Goal: Transaction & Acquisition: Purchase product/service

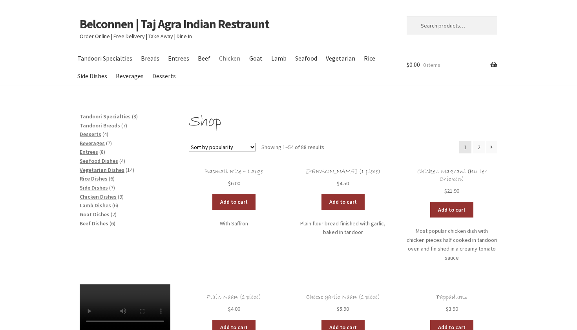
click at [229, 59] on link "Chicken" at bounding box center [230, 58] width 29 height 18
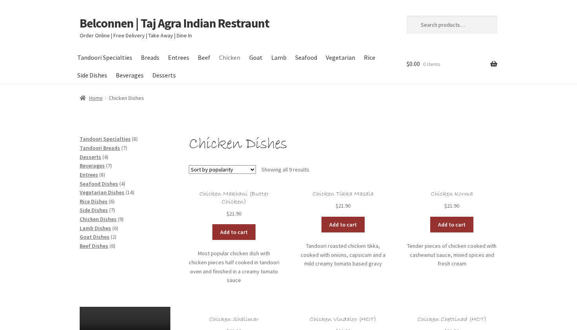
scroll to position [1, 0]
click at [230, 229] on link "Add to cart" at bounding box center [233, 232] width 43 height 16
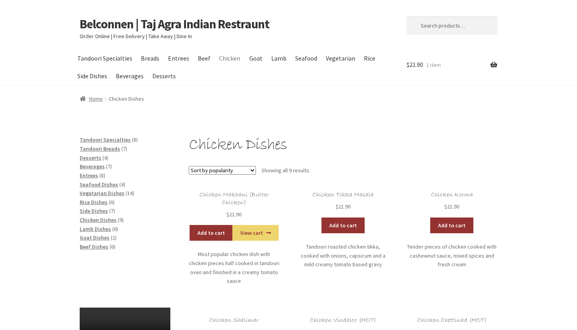
scroll to position [0, 0]
click at [178, 56] on link "Entrees" at bounding box center [178, 58] width 29 height 18
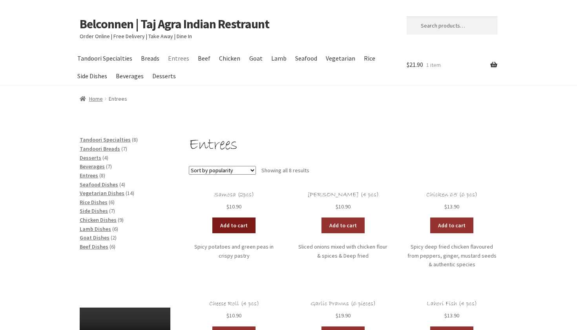
click at [236, 223] on link "Add to cart" at bounding box center [233, 225] width 43 height 16
click at [103, 137] on span "Tandoori Specialties" at bounding box center [105, 139] width 51 height 7
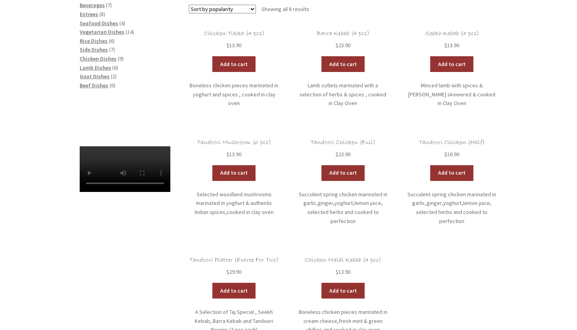
scroll to position [160, 0]
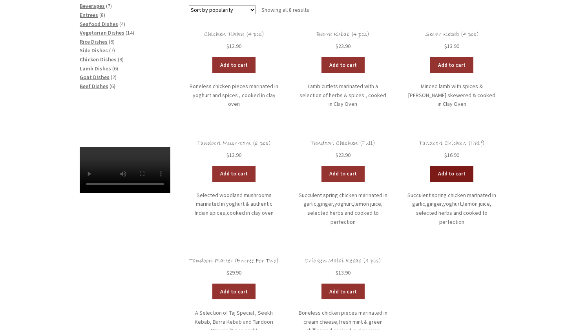
click at [463, 169] on link "Add to cart" at bounding box center [451, 174] width 43 height 16
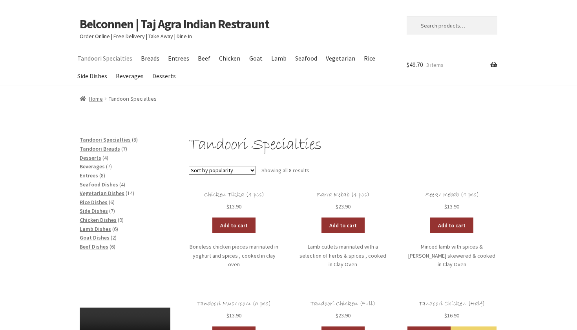
scroll to position [0, 0]
click at [333, 57] on link "Vegetarian" at bounding box center [340, 58] width 37 height 18
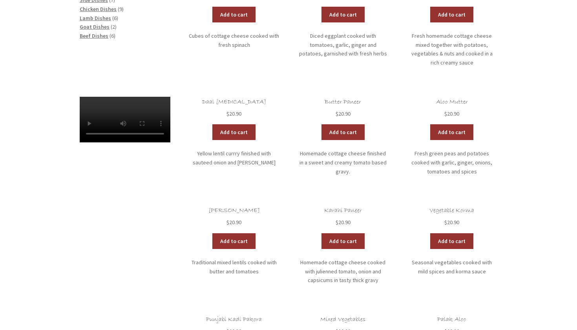
scroll to position [211, 0]
click at [235, 124] on link "Add to cart" at bounding box center [233, 132] width 43 height 16
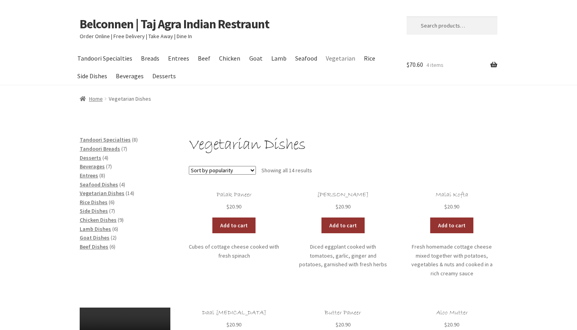
scroll to position [0, 0]
click at [178, 59] on link "Entrees" at bounding box center [178, 58] width 29 height 18
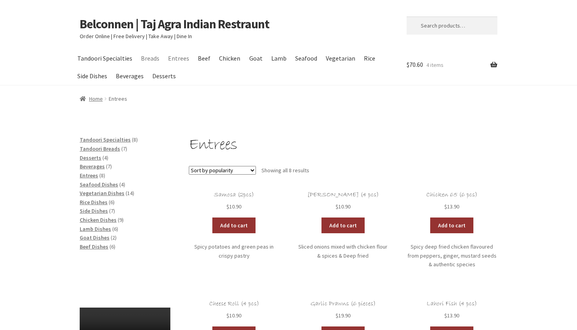
click at [146, 55] on link "Breads" at bounding box center [150, 58] width 26 height 18
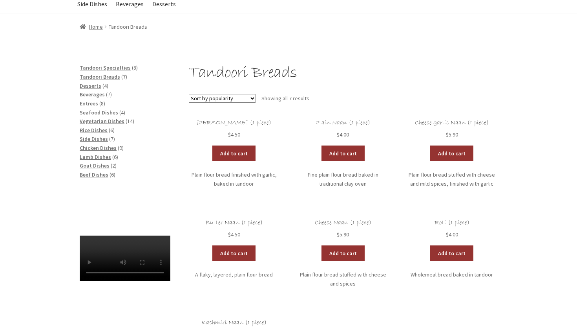
scroll to position [72, 0]
click at [223, 149] on link "Add to cart" at bounding box center [233, 153] width 43 height 16
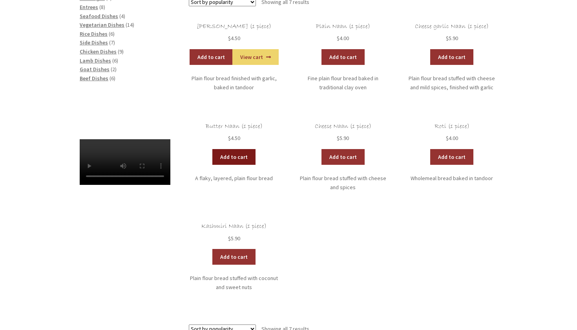
scroll to position [170, 0]
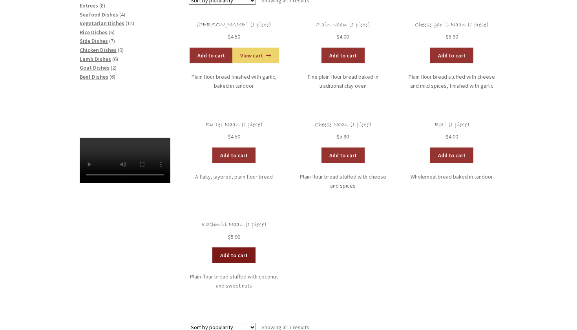
click at [232, 252] on link "Add to cart" at bounding box center [233, 255] width 43 height 16
click at [211, 250] on link "Add to cart" at bounding box center [211, 255] width 43 height 16
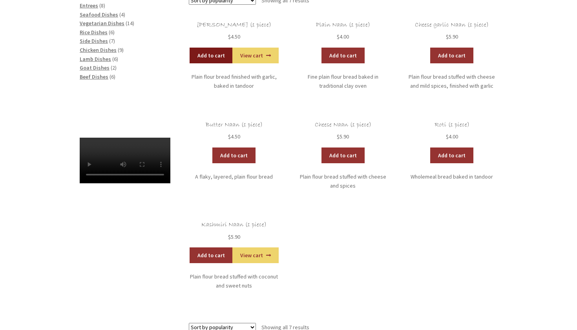
click at [219, 51] on link "Add to cart" at bounding box center [211, 56] width 43 height 16
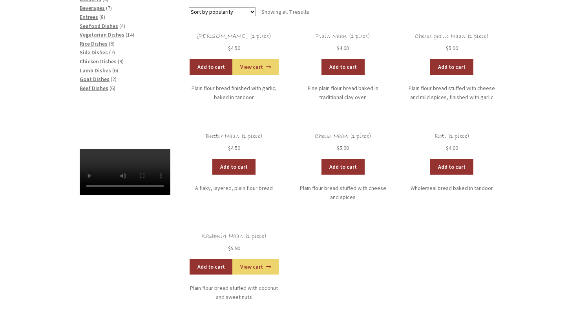
scroll to position [158, 0]
click at [212, 262] on link "Add to cart" at bounding box center [211, 266] width 43 height 16
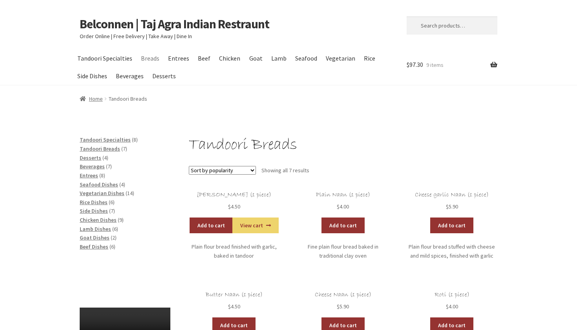
scroll to position [0, 0]
click at [177, 58] on link "Entrees" at bounding box center [178, 58] width 29 height 18
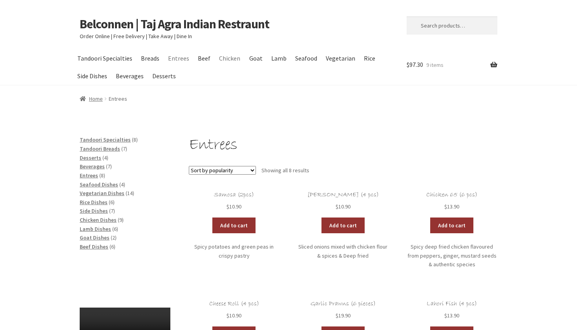
click at [225, 57] on link "Chicken" at bounding box center [230, 58] width 29 height 18
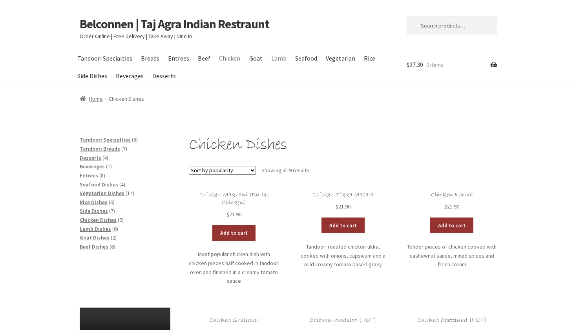
click at [271, 57] on link "Lamb" at bounding box center [278, 58] width 23 height 18
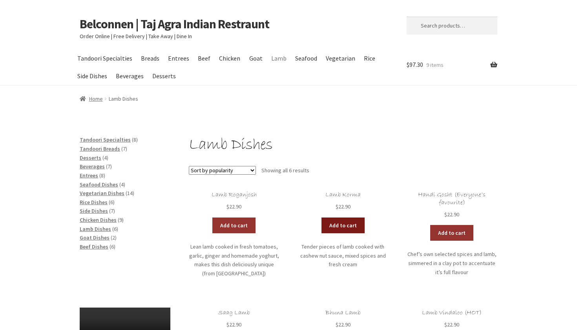
click at [346, 222] on link "Add to cart" at bounding box center [343, 225] width 43 height 16
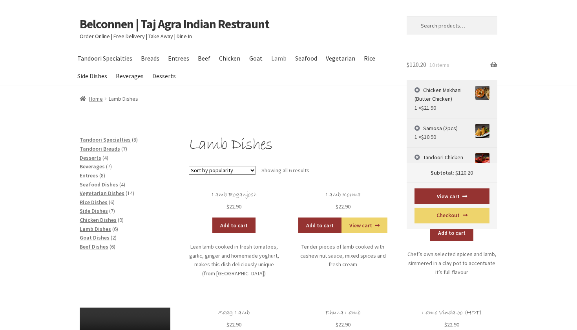
click at [413, 65] on span "$ 120.20" at bounding box center [417, 64] width 20 height 8
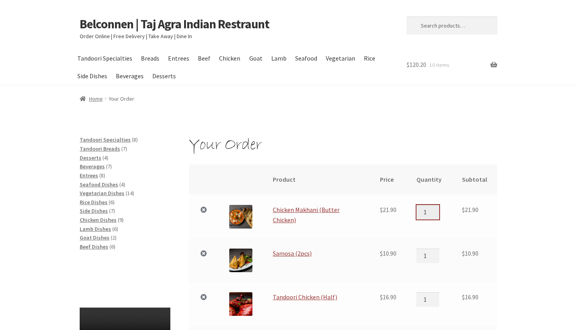
type input "2"
click at [437, 208] on input "2" at bounding box center [428, 212] width 23 height 14
click at [232, 53] on link "Chicken" at bounding box center [230, 58] width 29 height 18
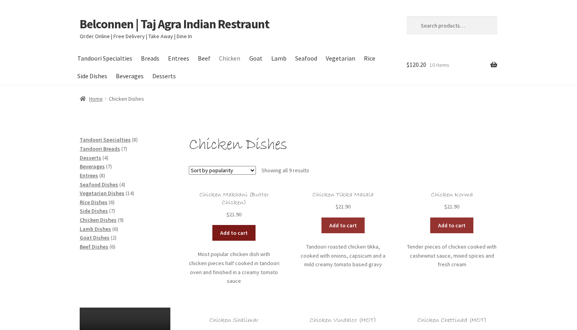
click at [246, 231] on link "Add to cart" at bounding box center [233, 233] width 43 height 16
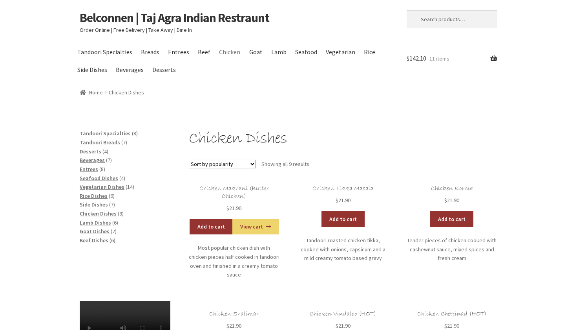
scroll to position [7, 0]
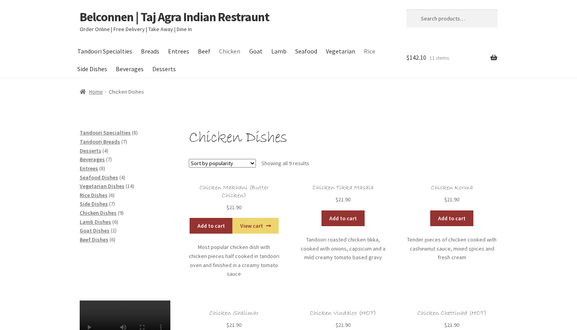
click at [368, 49] on link "Rice" at bounding box center [370, 51] width 19 height 18
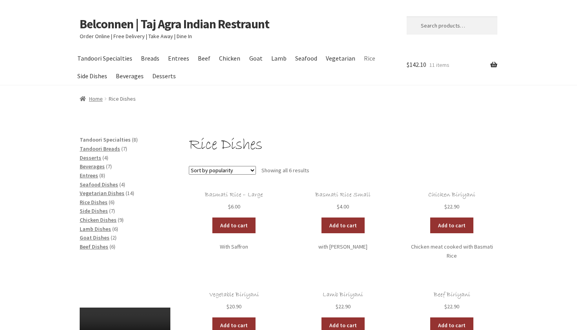
click at [99, 137] on span "Tandoori Specialties" at bounding box center [105, 139] width 51 height 7
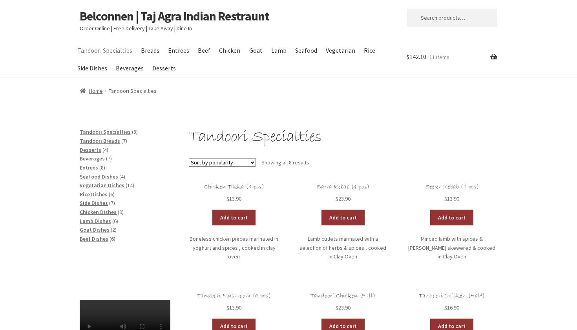
scroll to position [9, 0]
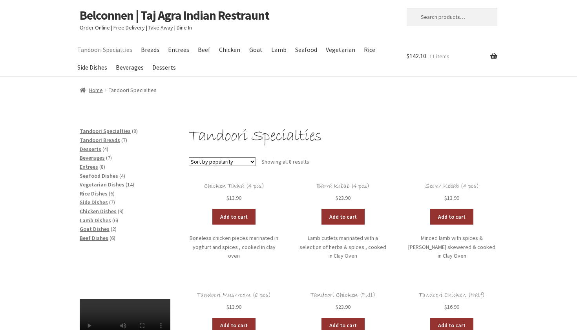
click at [88, 173] on span "Seafood Dishes" at bounding box center [99, 175] width 38 height 7
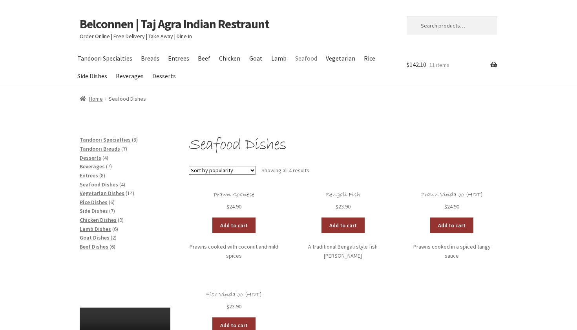
click at [88, 207] on span "Side Dishes" at bounding box center [94, 210] width 28 height 7
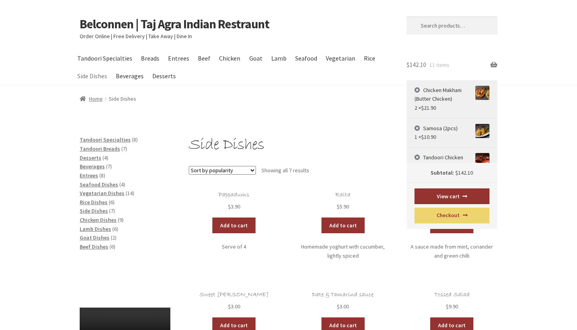
click at [418, 65] on span "$ 142.10" at bounding box center [417, 64] width 20 height 8
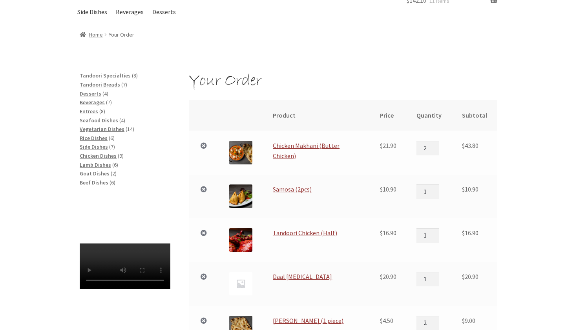
scroll to position [66, 0]
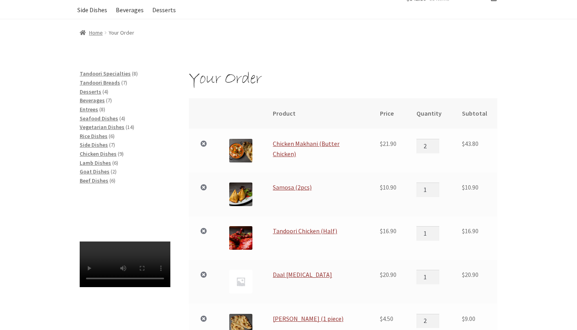
click at [245, 229] on img at bounding box center [240, 237] width 23 height 23
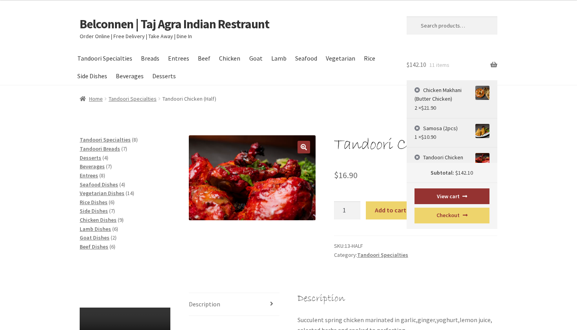
click at [418, 61] on span "$ 142.10" at bounding box center [417, 64] width 20 height 8
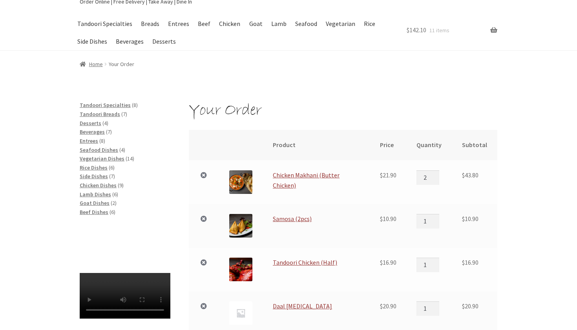
scroll to position [37, 0]
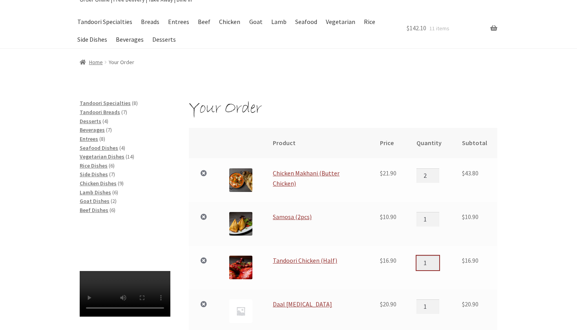
type input "0"
click at [437, 261] on input "0" at bounding box center [428, 262] width 23 height 14
click at [205, 256] on link "×" at bounding box center [204, 260] width 10 height 10
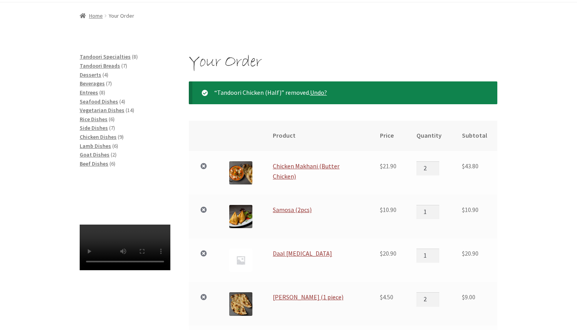
scroll to position [59, 0]
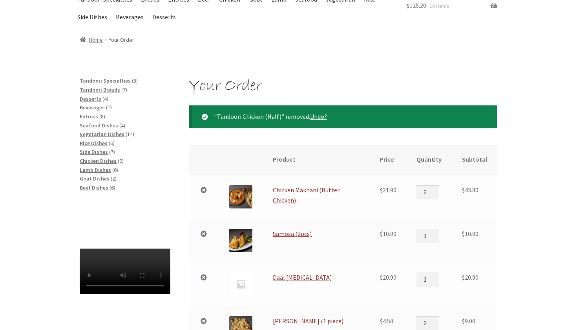
click at [113, 77] on span "Tandoori Specialties" at bounding box center [105, 80] width 51 height 7
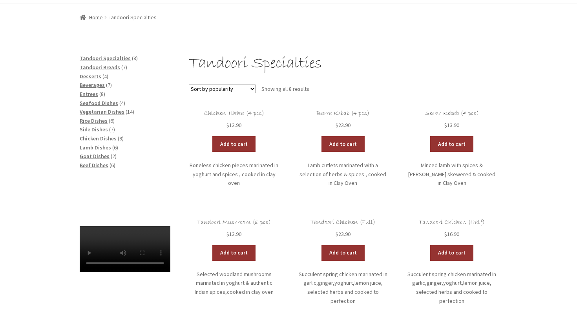
scroll to position [80, 0]
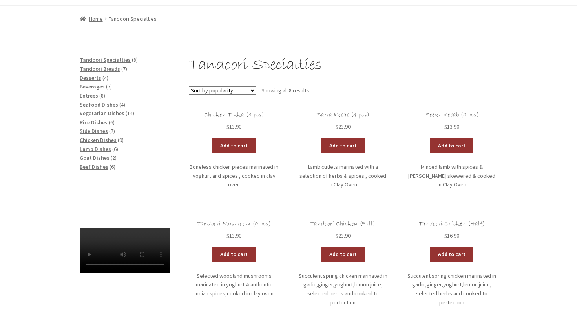
click at [98, 154] on span "Goat Dishes" at bounding box center [95, 157] width 30 height 7
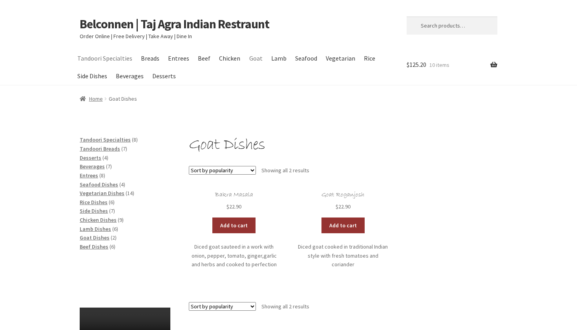
click at [100, 55] on link "Tandoori Specialties" at bounding box center [104, 58] width 62 height 18
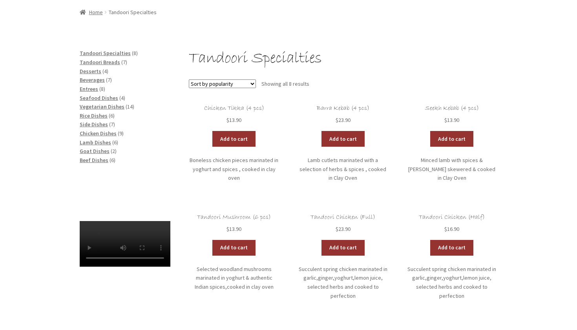
scroll to position [86, 0]
click at [456, 244] on link "Add to cart" at bounding box center [451, 248] width 43 height 16
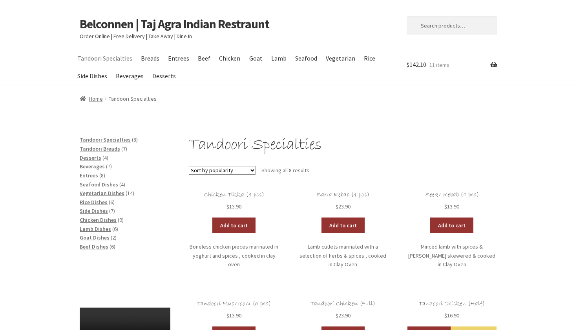
scroll to position [0, 0]
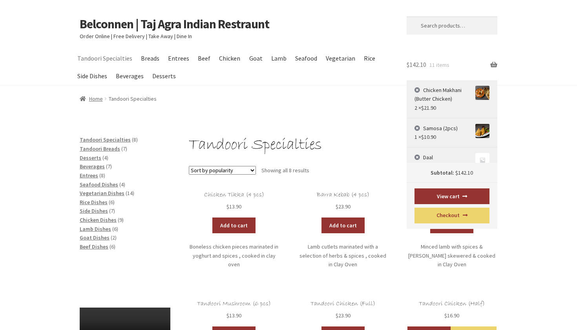
click at [417, 62] on span "$ 142.10" at bounding box center [417, 64] width 20 height 8
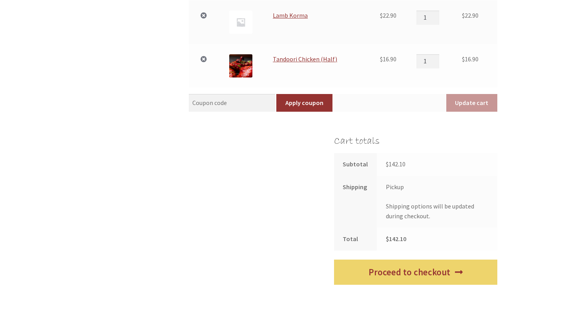
scroll to position [413, 0]
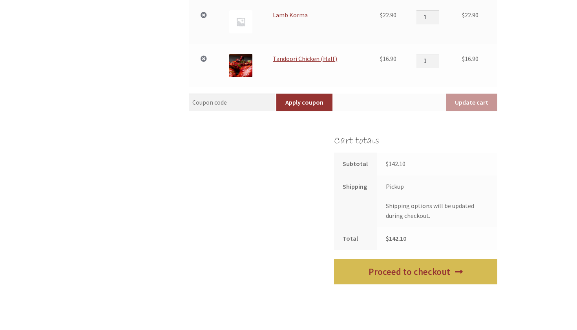
click at [430, 259] on link "Proceed to checkout" at bounding box center [415, 272] width 163 height 26
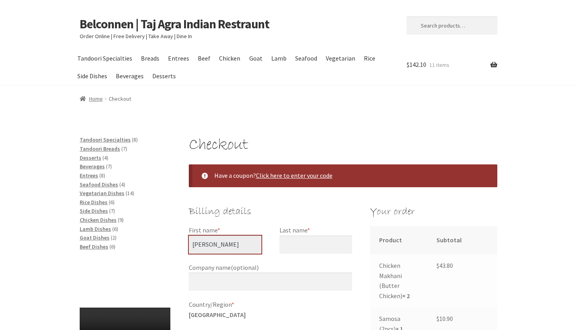
type input "[PERSON_NAME]"
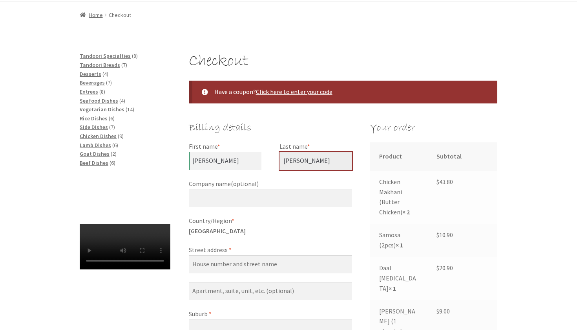
scroll to position [85, 0]
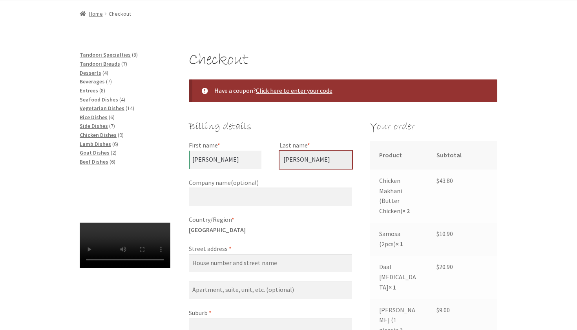
type input "[PERSON_NAME]"
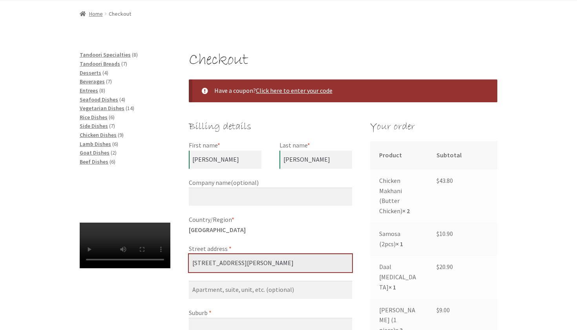
type input "[STREET_ADDRESS][PERSON_NAME]"
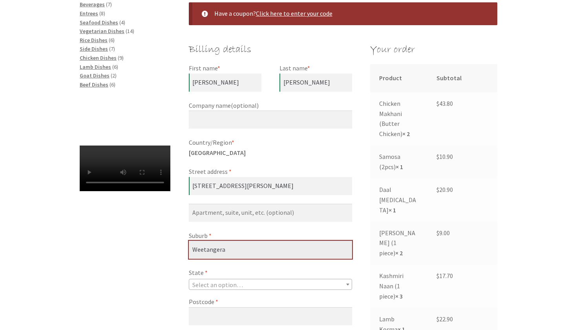
scroll to position [165, 0]
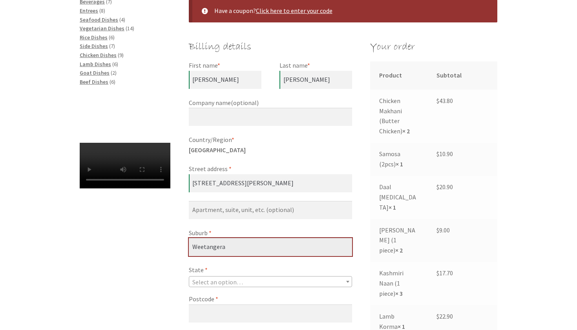
type input "Weetangera"
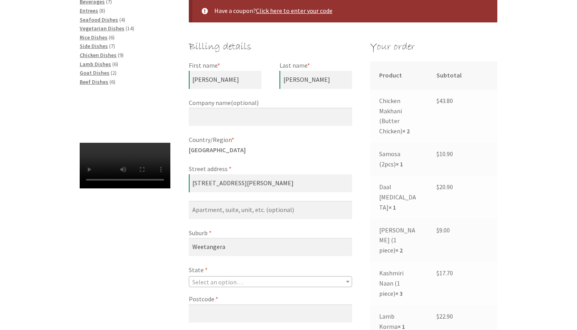
click at [264, 276] on span "Select an option…" at bounding box center [270, 281] width 163 height 11
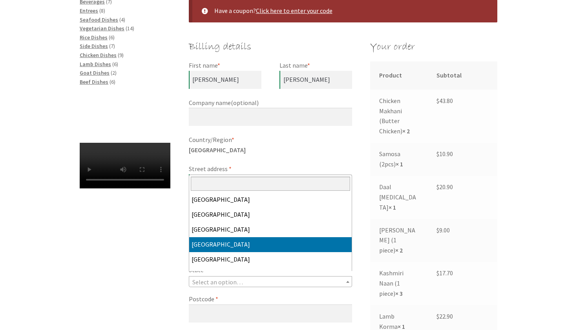
scroll to position [0, 0]
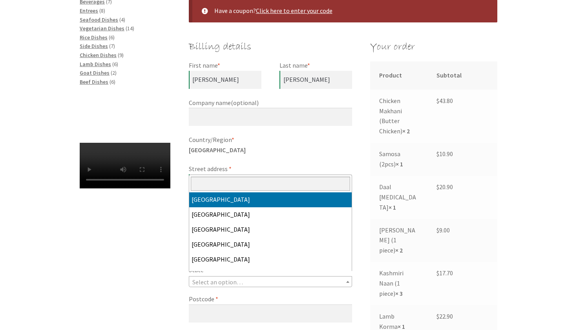
select select "ACT"
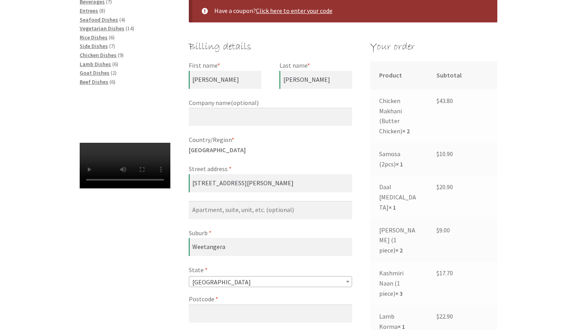
click at [199, 297] on label "Postcode *" at bounding box center [270, 299] width 163 height 10
click at [199, 304] on input "Postcode *" at bounding box center [270, 313] width 163 height 18
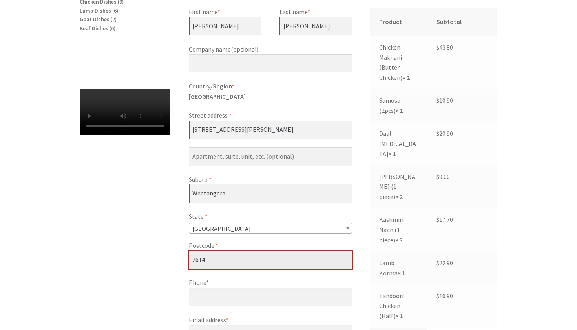
scroll to position [230, 0]
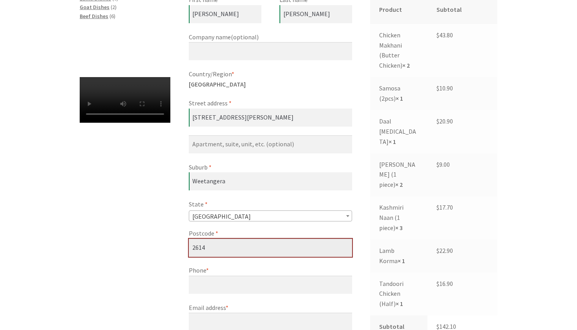
type input "2614"
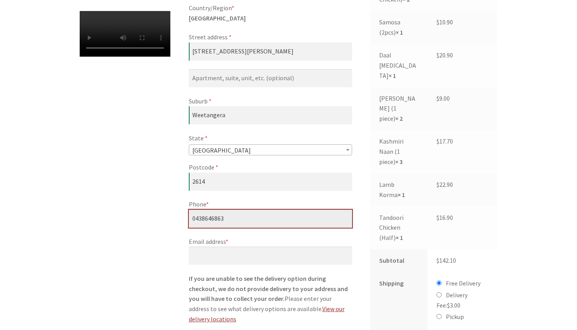
scroll to position [306, 0]
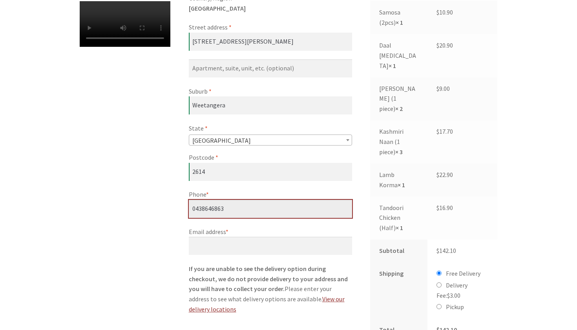
type input "0438646863"
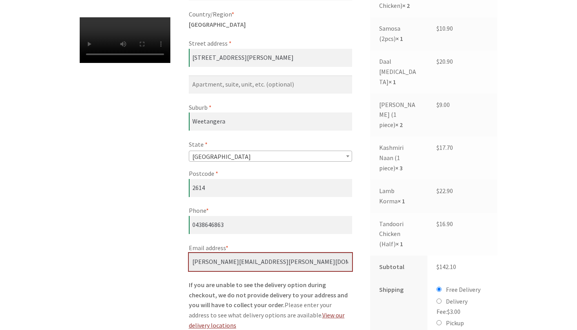
scroll to position [289, 0]
type input "[PERSON_NAME][EMAIL_ADDRESS][PERSON_NAME][DOMAIN_NAME]"
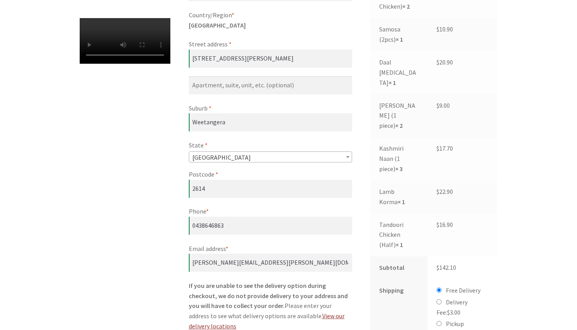
click at [440, 321] on input "Pickup" at bounding box center [439, 323] width 5 height 5
radio input "true"
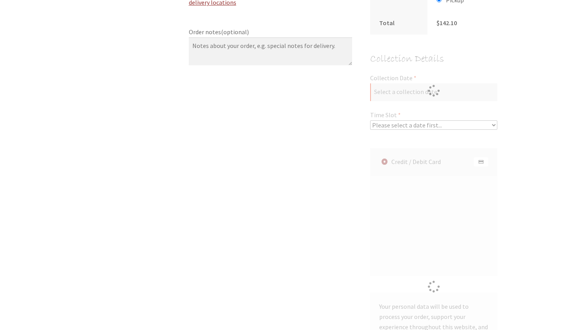
scroll to position [398, 0]
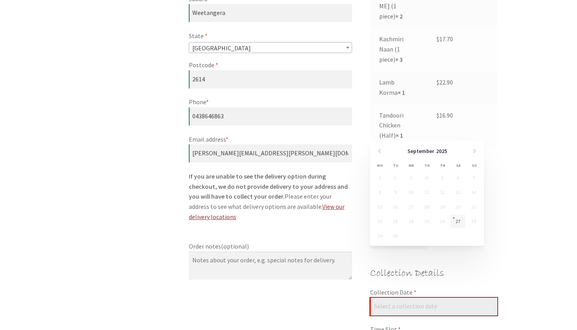
click at [464, 297] on input "Collection Date *" at bounding box center [433, 306] width 127 height 18
click at [457, 219] on link "27" at bounding box center [458, 220] width 15 height 13
type input "[DATE]"
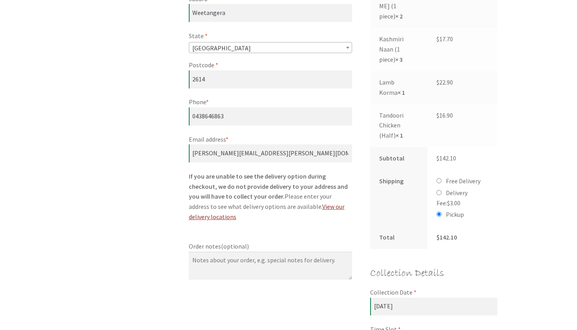
select select "60c2ef62db861/2|0.00"
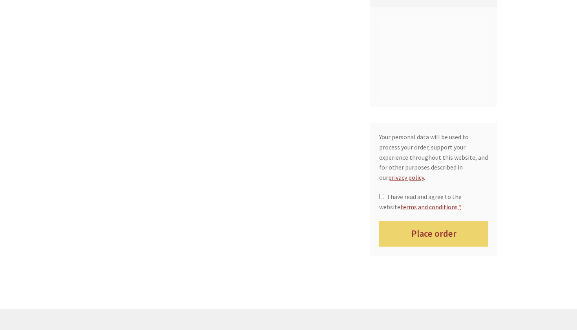
scroll to position [781, 0]
click at [385, 192] on label "I have read and agree to the website terms and conditions *" at bounding box center [434, 202] width 110 height 20
click at [385, 194] on input "I have read and agree to the website terms and conditions *" at bounding box center [381, 196] width 5 height 5
checkbox input "true"
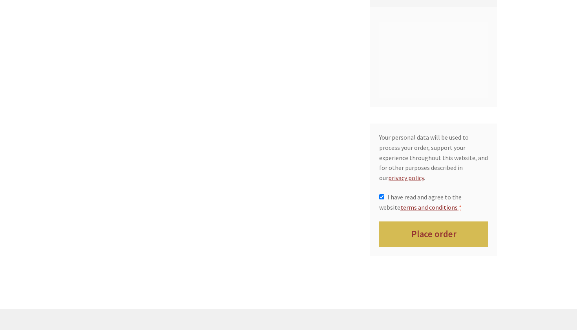
click at [418, 221] on button "Place order" at bounding box center [434, 234] width 110 height 26
